Goal: Use online tool/utility: Use online tool/utility

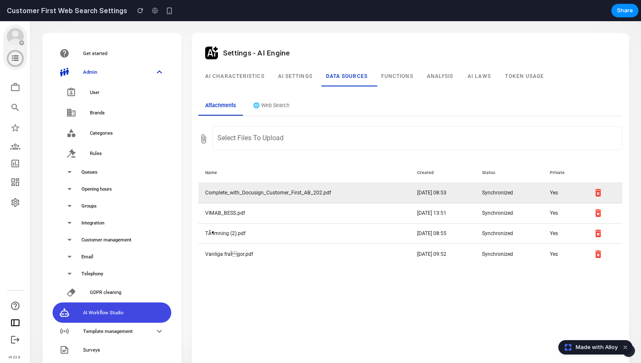
click at [247, 194] on td "Complete_with_Docusign_Customer_First_AB_202.pdf" at bounding box center [304, 193] width 212 height 20
click at [597, 193] on button "button" at bounding box center [598, 193] width 10 height 10
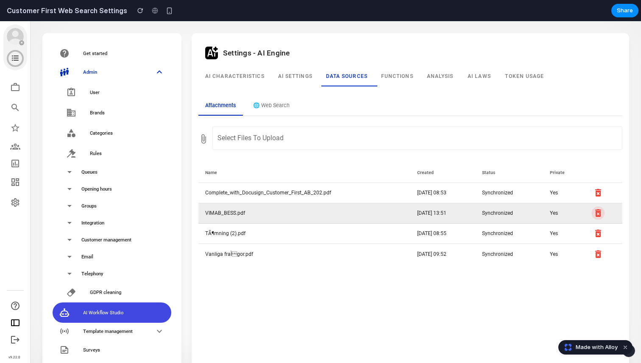
click at [596, 212] on button "button" at bounding box center [598, 213] width 10 height 10
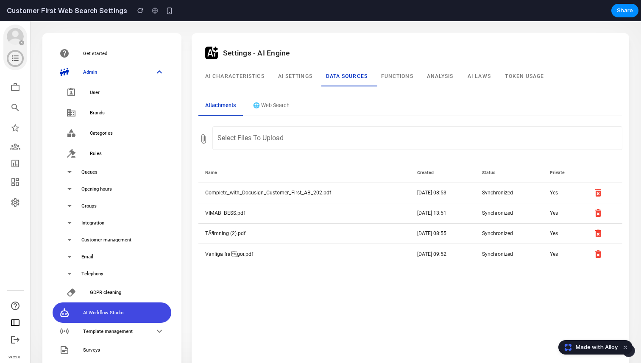
click at [272, 145] on div at bounding box center [417, 138] width 398 height 19
click at [270, 104] on button "🌐 Web Search" at bounding box center [271, 106] width 50 height 19
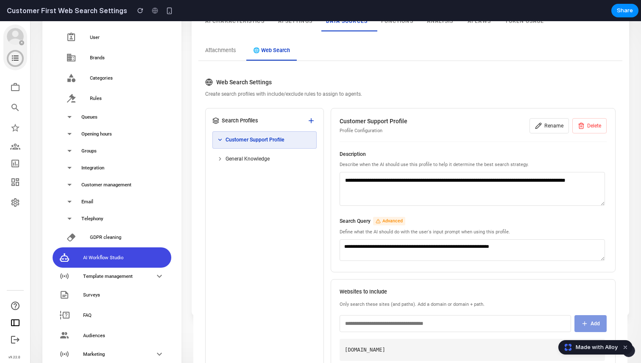
scroll to position [56, 0]
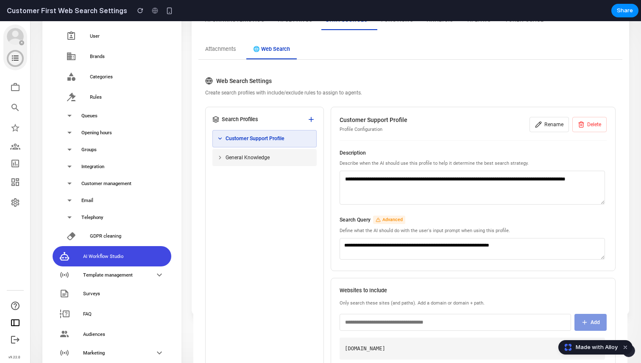
click at [270, 153] on div "General Knowledge" at bounding box center [264, 157] width 104 height 17
type textarea "**********"
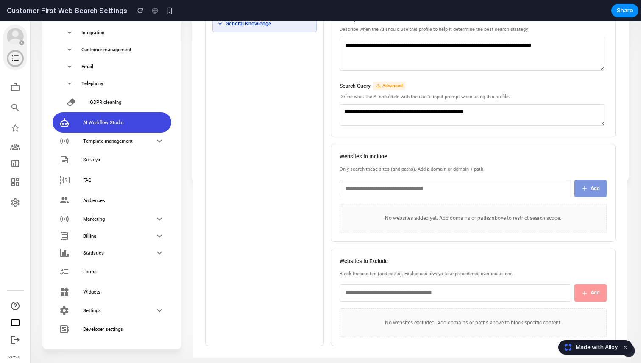
scroll to position [0, 0]
